Goal: Task Accomplishment & Management: Use online tool/utility

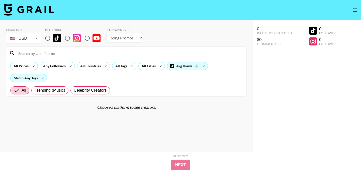
click at [121, 39] on select "Choose Type... Song Promos Brand Promos" at bounding box center [125, 38] width 36 height 10
select select "Brand"
click at [107, 33] on select "Choose Type... Song Promos Brand Promos" at bounding box center [125, 38] width 36 height 10
click at [59, 38] on img at bounding box center [57, 38] width 8 height 8
click at [53, 38] on input "radio" at bounding box center [47, 38] width 11 height 11
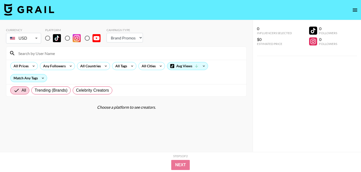
radio input "true"
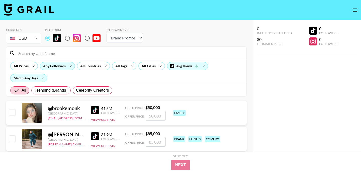
click at [60, 65] on div "Any Followers" at bounding box center [53, 66] width 27 height 8
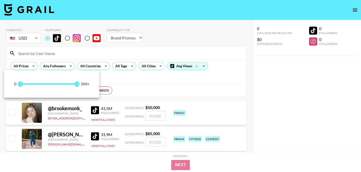
click at [105, 62] on div at bounding box center [180, 86] width 361 height 172
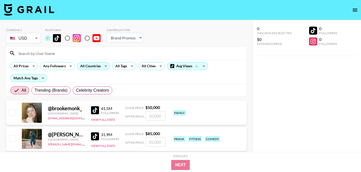
click at [103, 64] on icon at bounding box center [106, 66] width 8 height 8
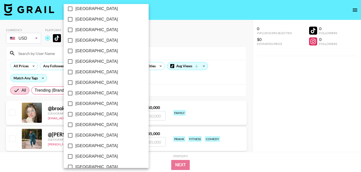
scroll to position [413, 0]
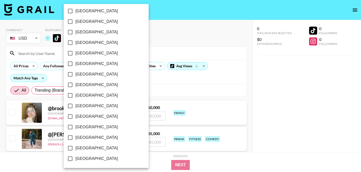
click at [95, 148] on span "[GEOGRAPHIC_DATA]" at bounding box center [96, 148] width 42 height 6
click at [75, 148] on input "[GEOGRAPHIC_DATA]" at bounding box center [70, 148] width 11 height 11
checkbox input "true"
click at [153, 99] on div at bounding box center [180, 86] width 361 height 172
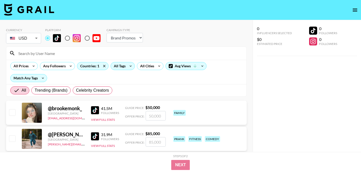
click at [122, 68] on div "All Tags" at bounding box center [119, 66] width 16 height 8
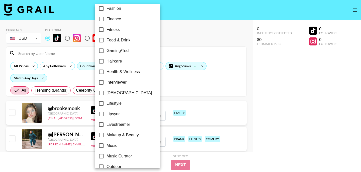
scroll to position [161, 0]
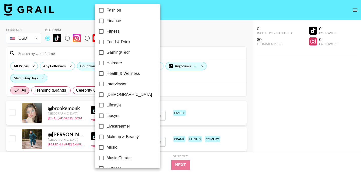
click at [115, 12] on span "Fashion" at bounding box center [114, 10] width 15 height 6
click at [107, 12] on input "Fashion" at bounding box center [101, 10] width 11 height 11
checkbox input "true"
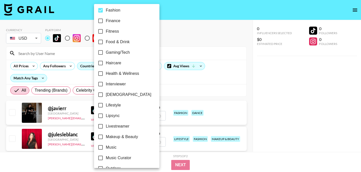
click at [202, 46] on div at bounding box center [180, 86] width 361 height 172
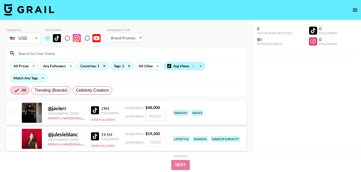
click at [179, 66] on div "Avg Views" at bounding box center [184, 66] width 41 height 8
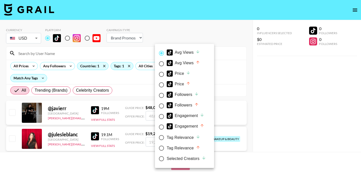
click at [184, 95] on div "Followers" at bounding box center [183, 95] width 32 height 6
click at [167, 95] on input "Followers" at bounding box center [161, 95] width 11 height 11
radio input "true"
radio input "false"
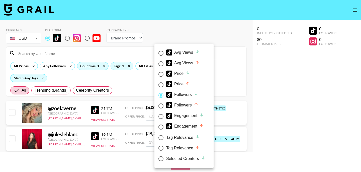
click at [184, 103] on div "Followers" at bounding box center [182, 105] width 32 height 6
click at [166, 103] on input "Followers" at bounding box center [161, 106] width 11 height 11
radio input "true"
radio input "false"
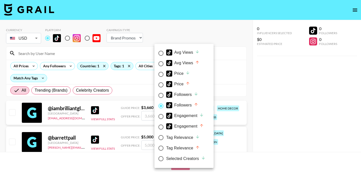
click at [132, 93] on div at bounding box center [180, 86] width 361 height 172
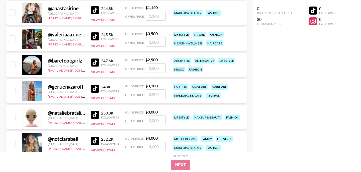
scroll to position [11926, 0]
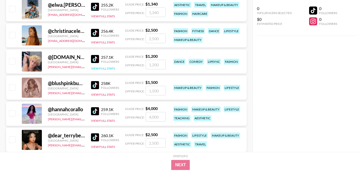
click at [99, 66] on button "View Full Stats" at bounding box center [103, 68] width 24 height 4
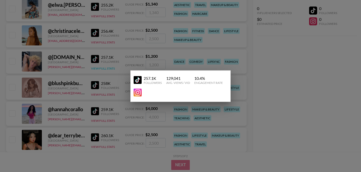
click at [99, 66] on div at bounding box center [180, 86] width 361 height 172
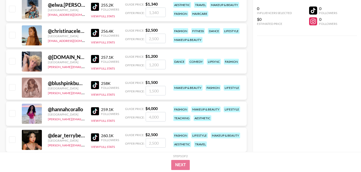
click at [26, 59] on div at bounding box center [32, 61] width 20 height 20
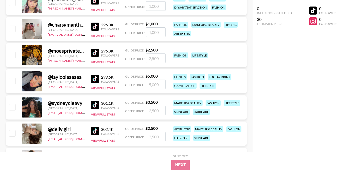
scroll to position [12689, 0]
click at [108, 113] on button "View Full Stats" at bounding box center [103, 114] width 24 height 4
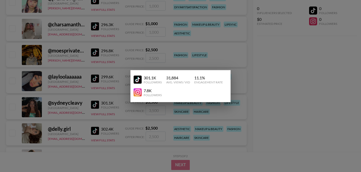
click at [138, 91] on img at bounding box center [138, 92] width 8 height 8
click at [107, 93] on div at bounding box center [180, 86] width 361 height 172
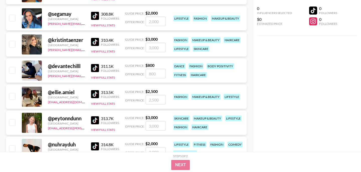
scroll to position [12908, 0]
click at [96, 92] on img at bounding box center [95, 94] width 8 height 8
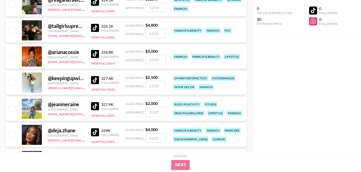
scroll to position [13183, 0]
click at [97, 53] on img at bounding box center [95, 54] width 8 height 8
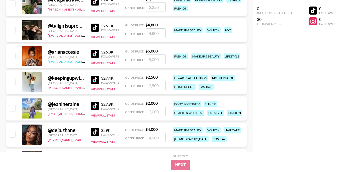
click at [69, 61] on link "[EMAIL_ADDRESS][DOMAIN_NAME]" at bounding box center [73, 61] width 50 height 5
click at [113, 63] on button "View Full Stats" at bounding box center [103, 63] width 24 height 4
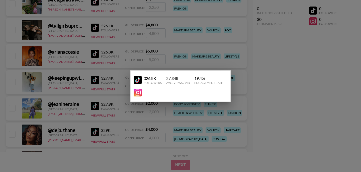
click at [137, 92] on img at bounding box center [138, 92] width 8 height 8
click at [109, 105] on div at bounding box center [180, 86] width 361 height 172
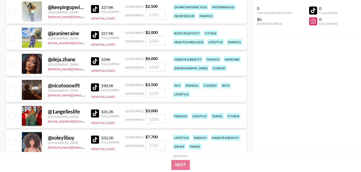
scroll to position [13254, 0]
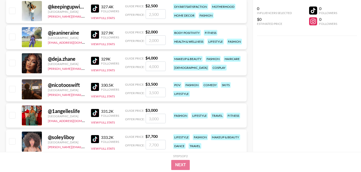
click at [95, 85] on img at bounding box center [95, 87] width 8 height 8
click at [94, 138] on img at bounding box center [95, 139] width 8 height 8
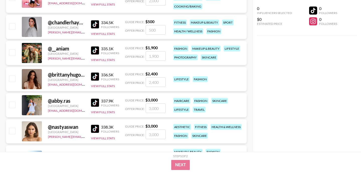
scroll to position [13427, 0]
click at [96, 47] on img at bounding box center [95, 50] width 8 height 8
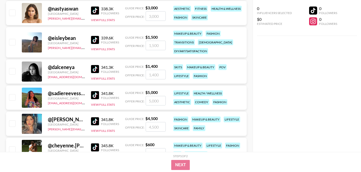
scroll to position [13546, 0]
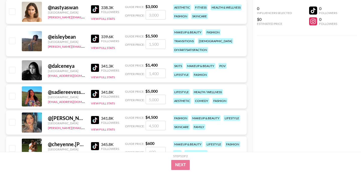
click at [97, 94] on img at bounding box center [95, 94] width 8 height 8
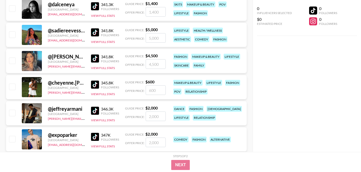
click at [95, 87] on img at bounding box center [95, 84] width 8 height 8
